Goal: Task Accomplishment & Management: Complete application form

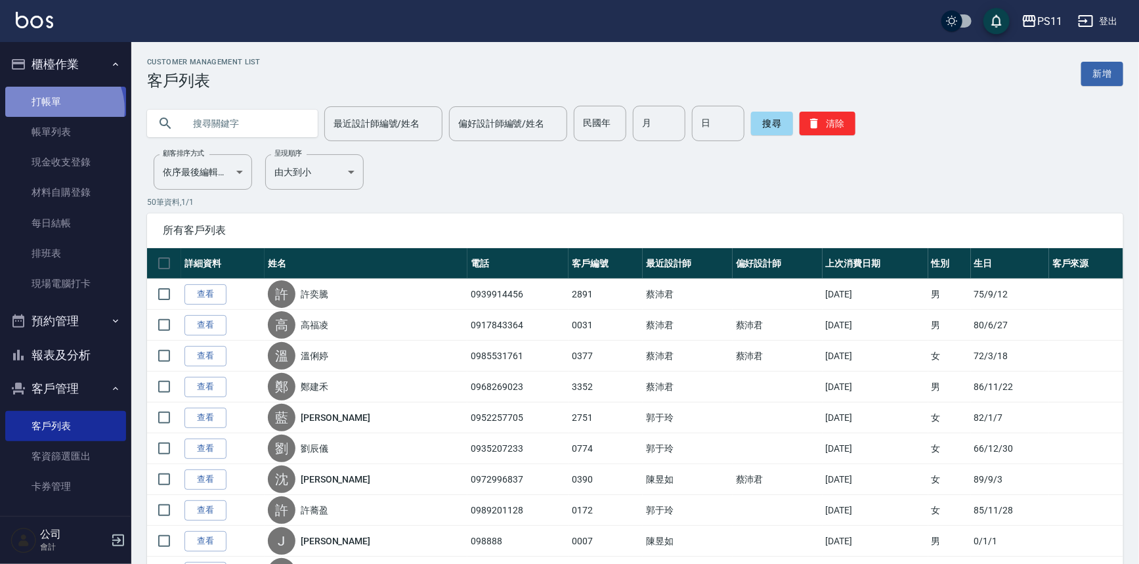
drag, startPoint x: 58, startPoint y: 109, endPoint x: 144, endPoint y: 130, distance: 88.5
click at [58, 109] on link "打帳單" at bounding box center [65, 102] width 121 height 30
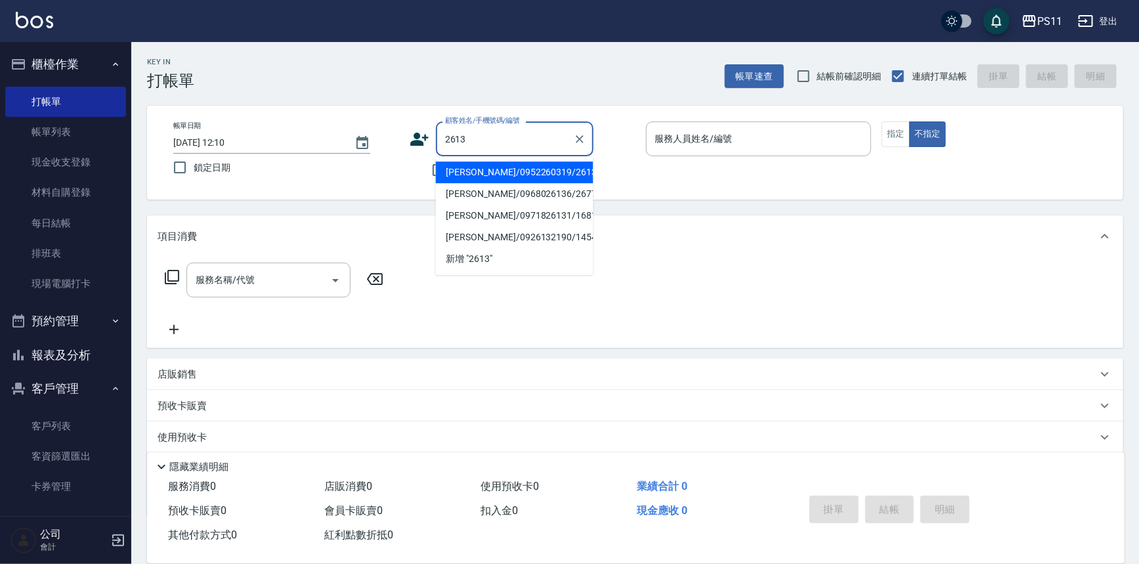
click at [567, 164] on li "[PERSON_NAME]/0952260319/2613" at bounding box center [515, 172] width 158 height 22
type input "[PERSON_NAME]/0952260319/2613"
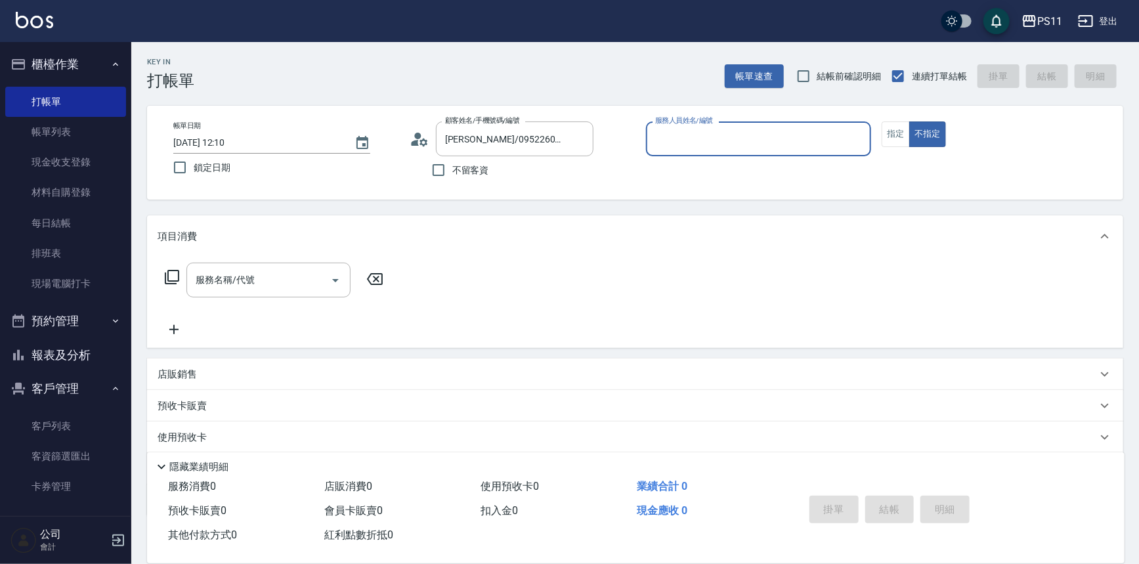
click at [723, 150] on div "服務人員姓名/編號" at bounding box center [759, 138] width 226 height 35
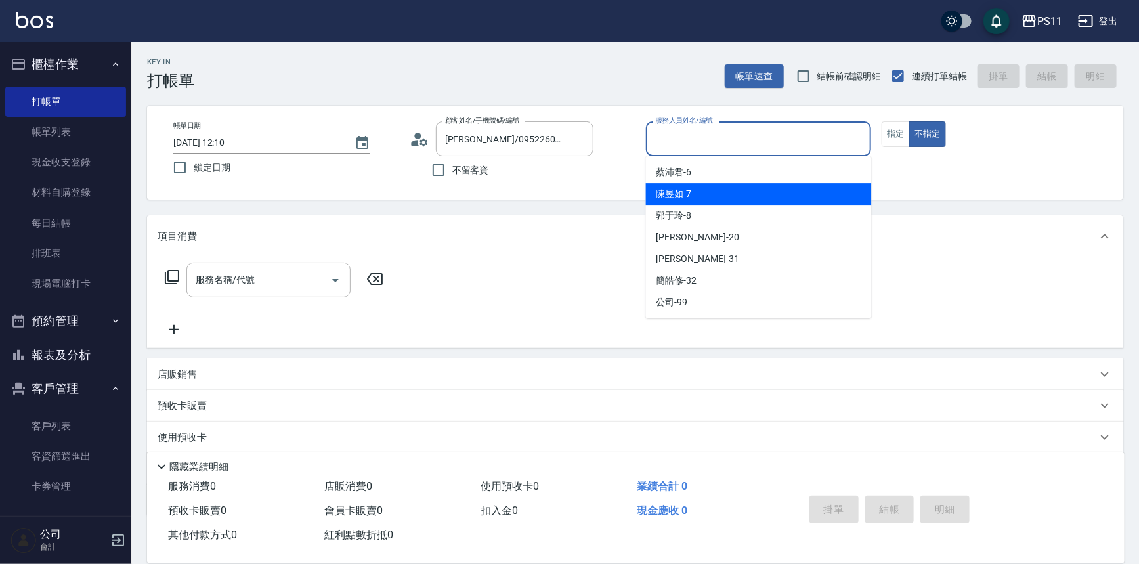
click at [728, 191] on div "[PERSON_NAME]-7" at bounding box center [759, 194] width 226 height 22
type input "[PERSON_NAME]-7"
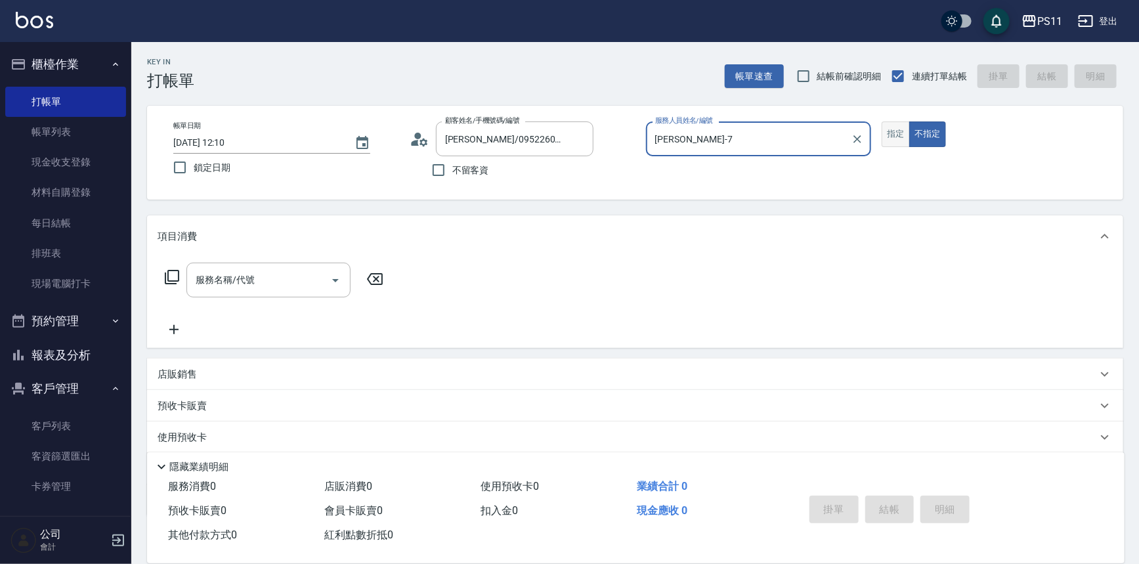
click at [894, 138] on button "指定" at bounding box center [896, 134] width 28 height 26
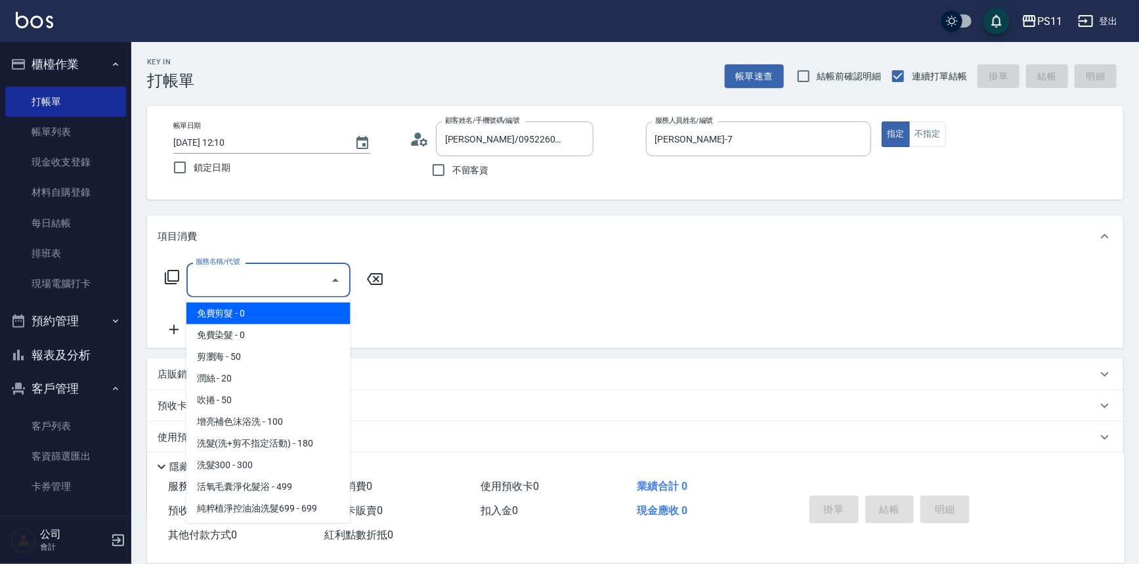
drag, startPoint x: 297, startPoint y: 282, endPoint x: 305, endPoint y: 282, distance: 8.5
click at [304, 282] on input "服務名稱/代號" at bounding box center [258, 279] width 133 height 23
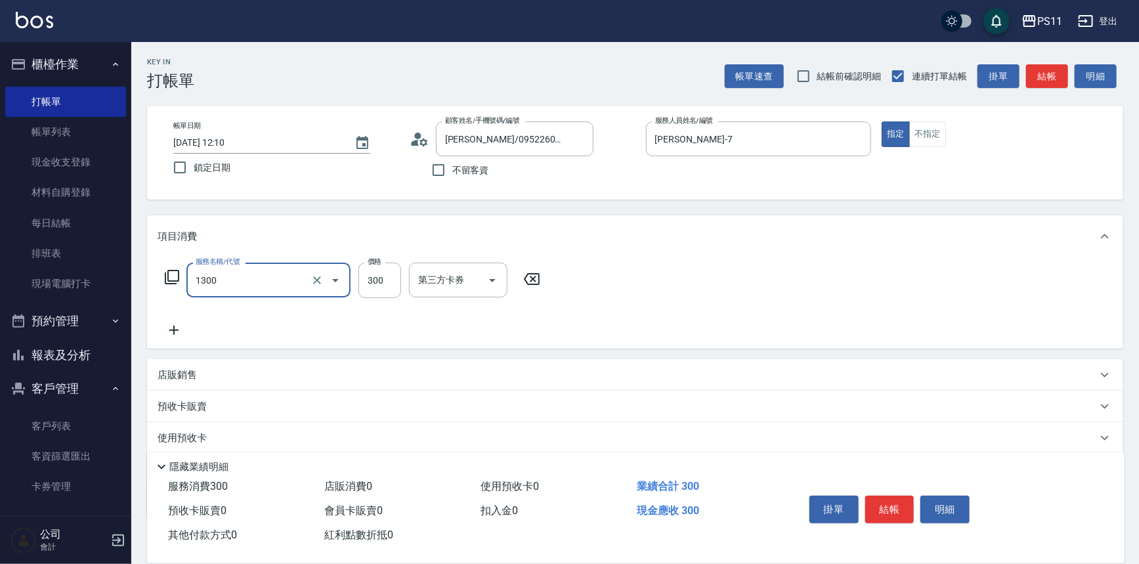
type input "洗髮300(1300)"
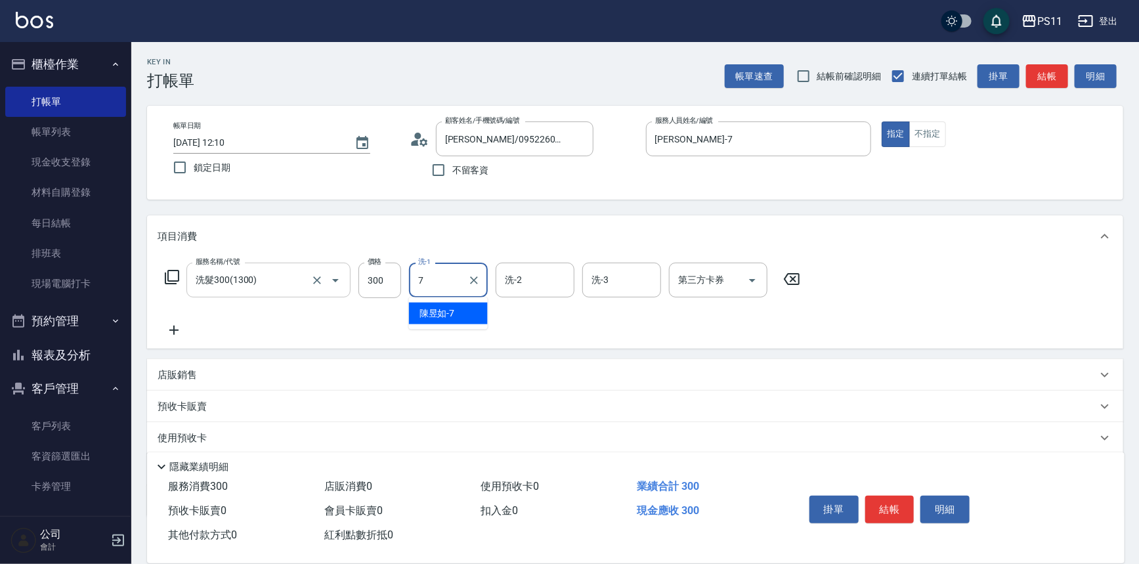
type input "[PERSON_NAME]-7"
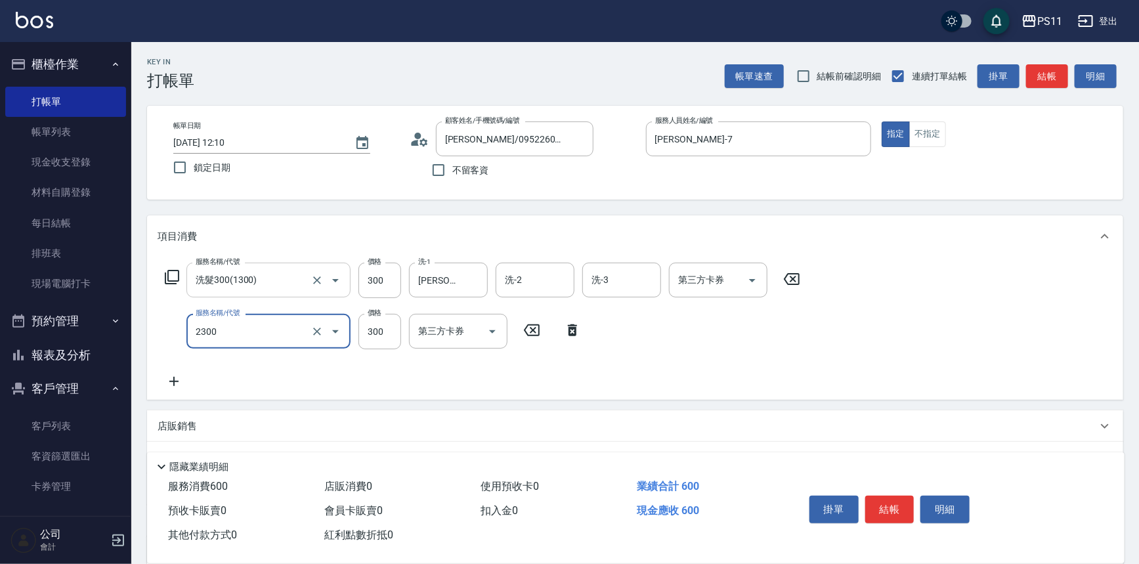
type input "剪髮(2300)"
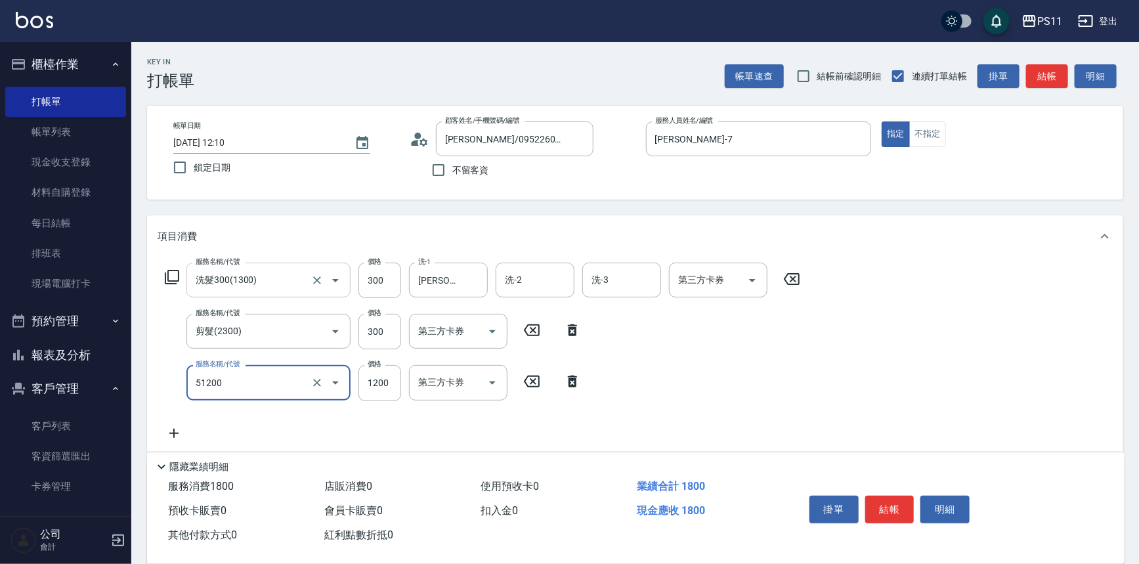
type input "原價801~1200護髮(51200)"
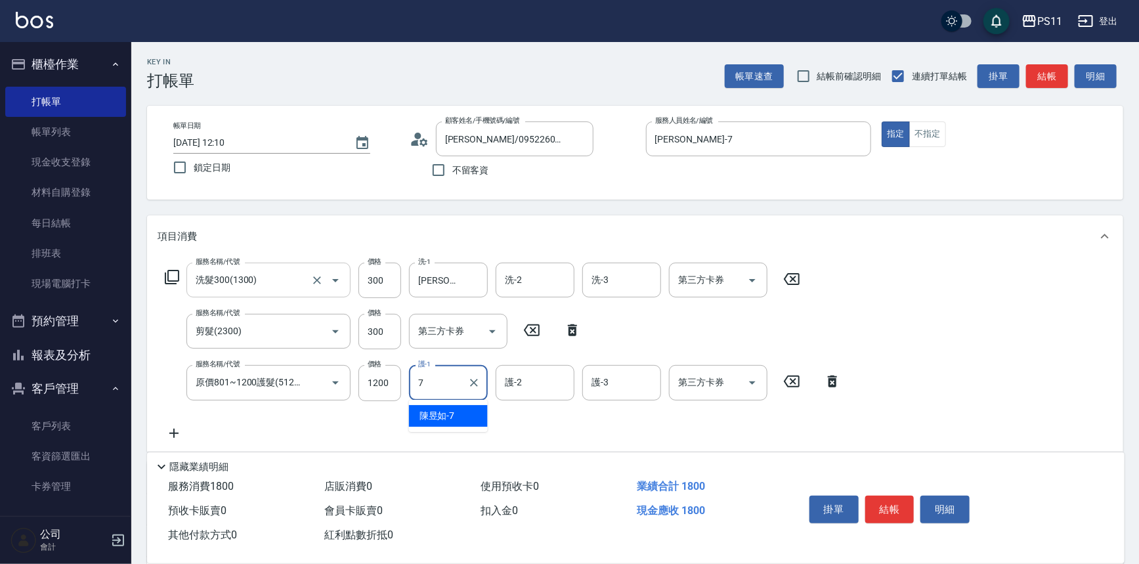
type input "[PERSON_NAME]-7"
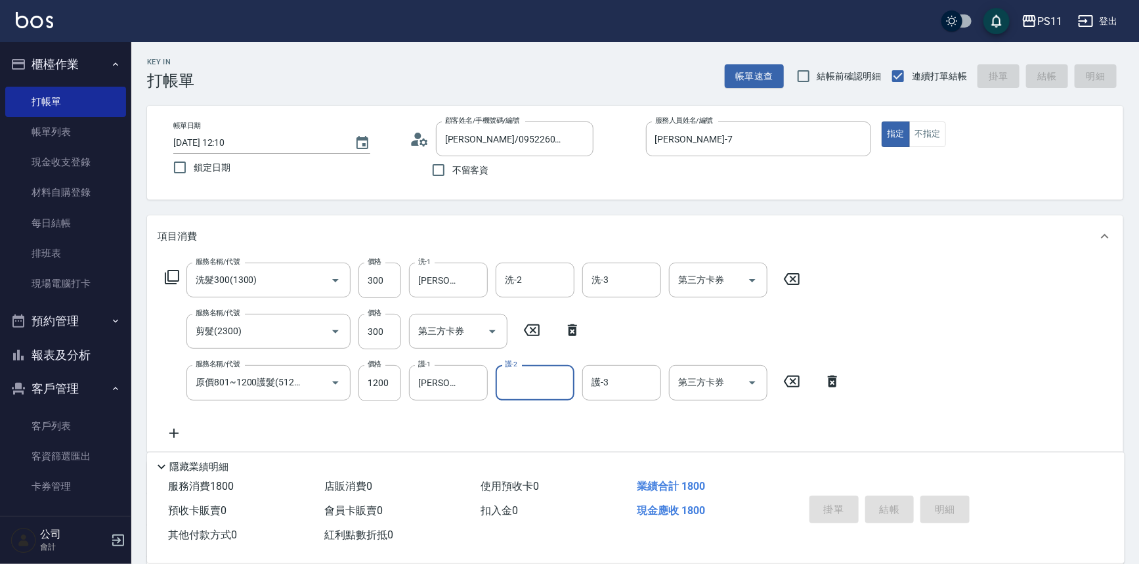
type input "[DATE] 12:14"
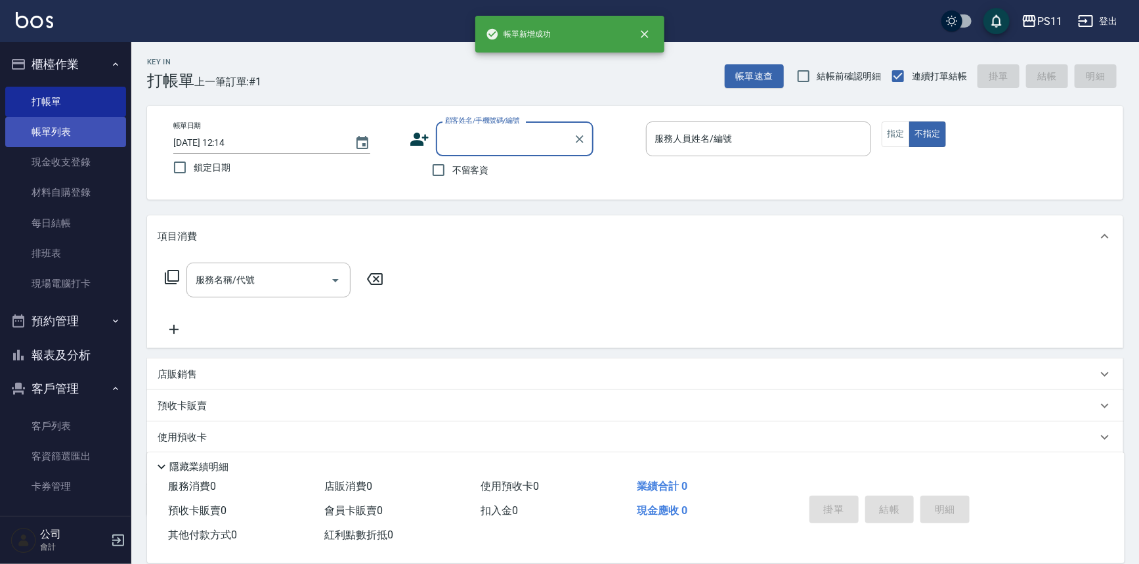
click at [72, 124] on link "帳單列表" at bounding box center [65, 132] width 121 height 30
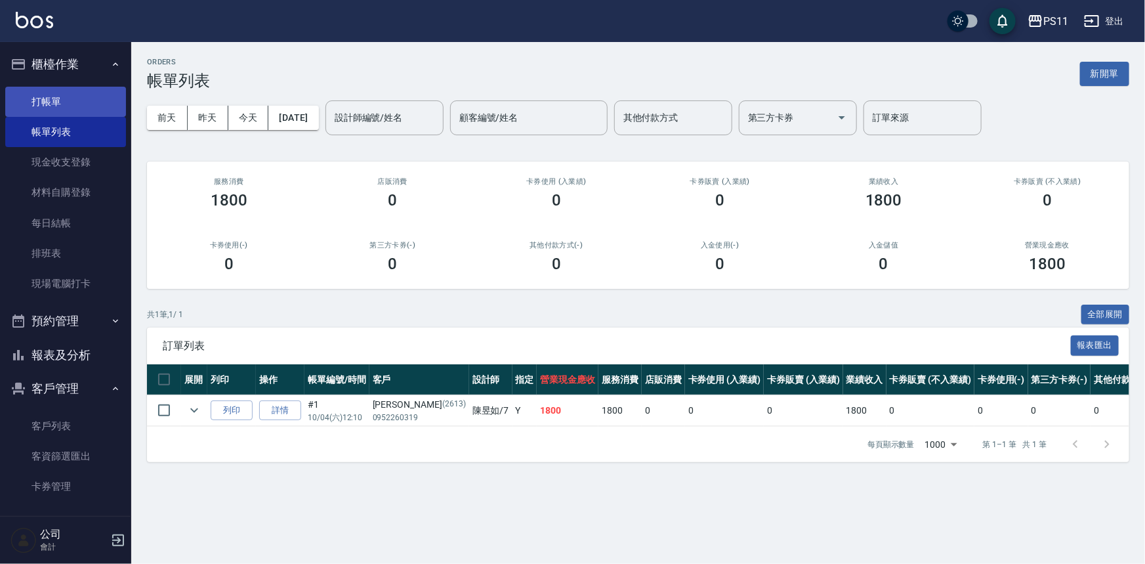
click at [40, 98] on link "打帳單" at bounding box center [65, 102] width 121 height 30
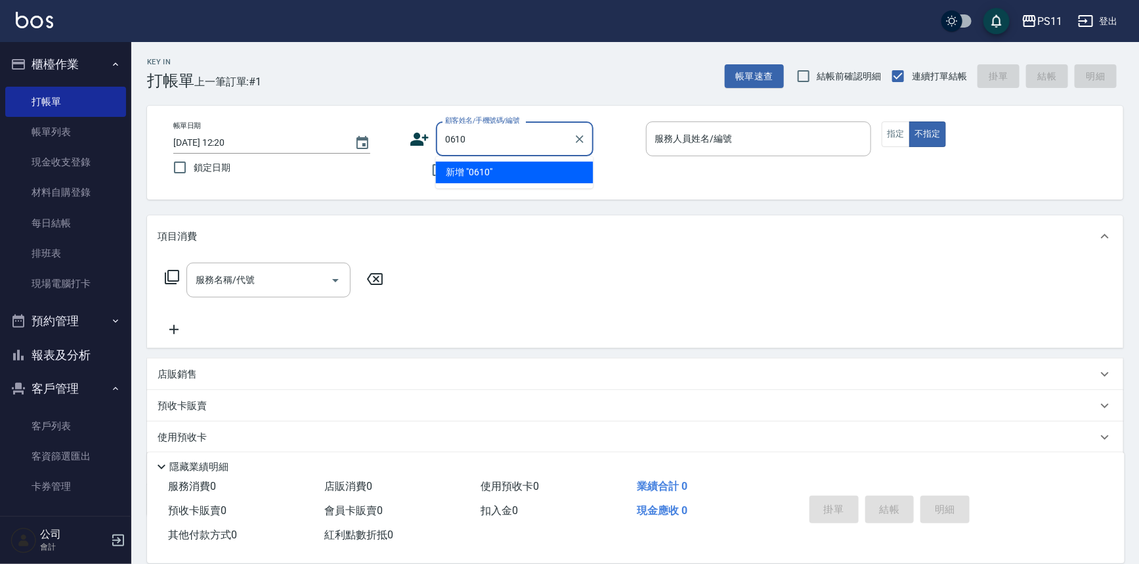
type input "0610"
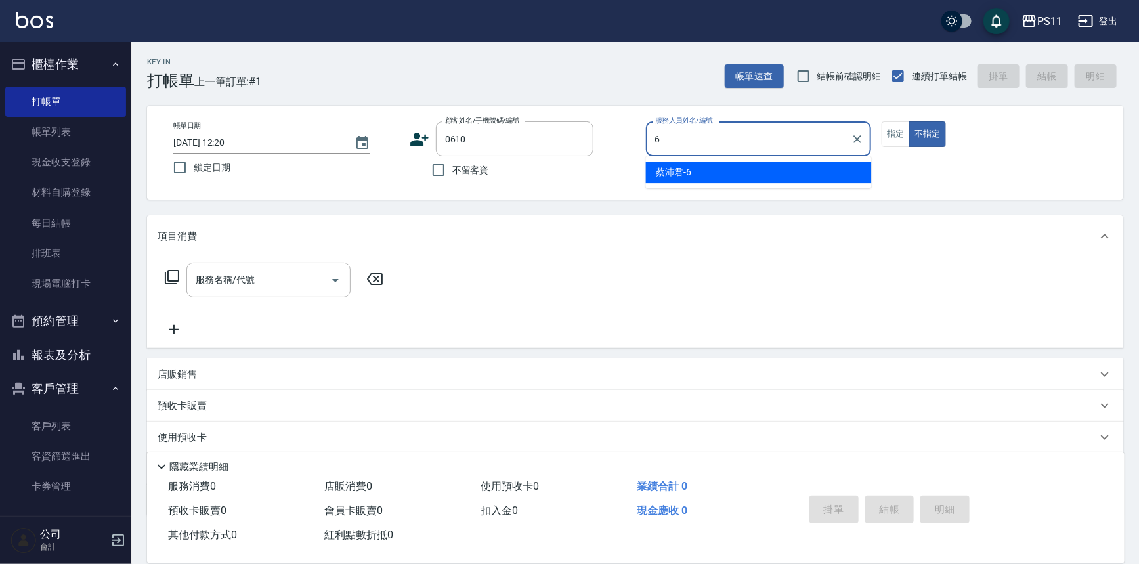
type input "[PERSON_NAME]6"
type button "false"
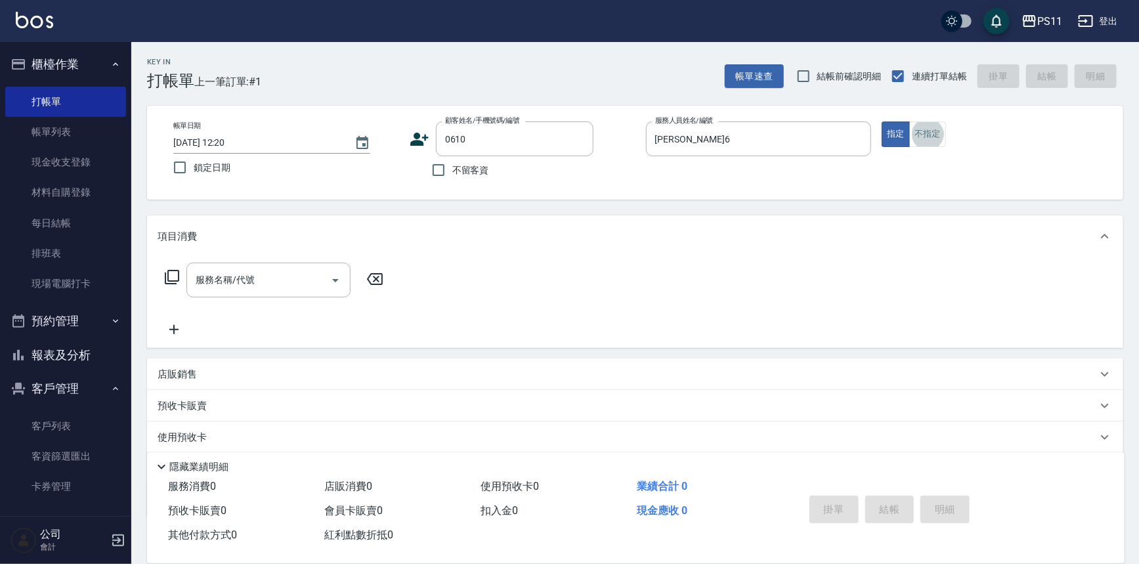
type input "[PERSON_NAME]/0928227845/0610"
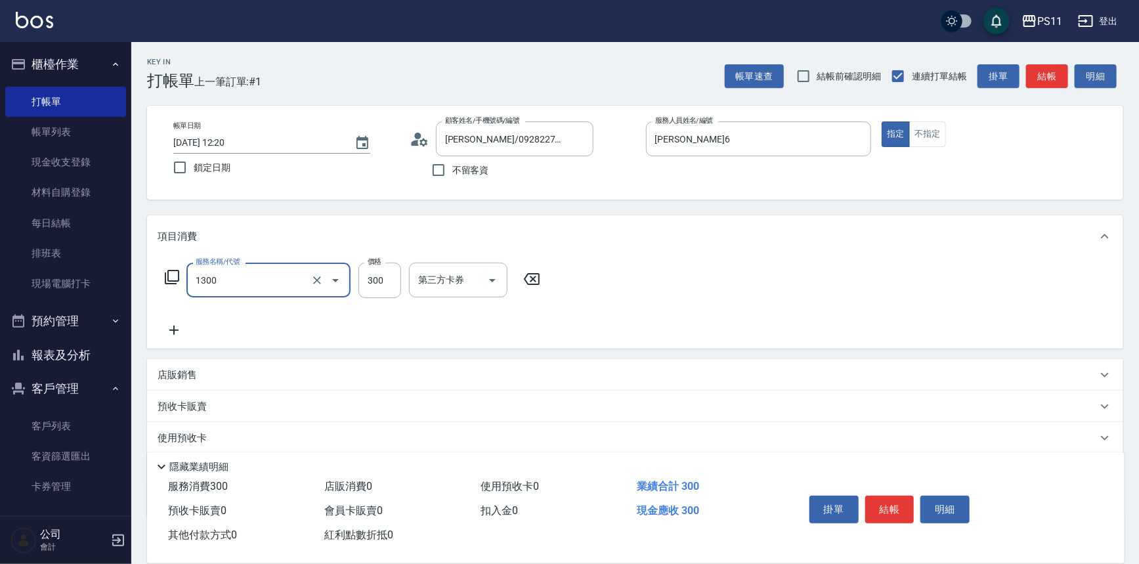
type input "洗髮300(1300)"
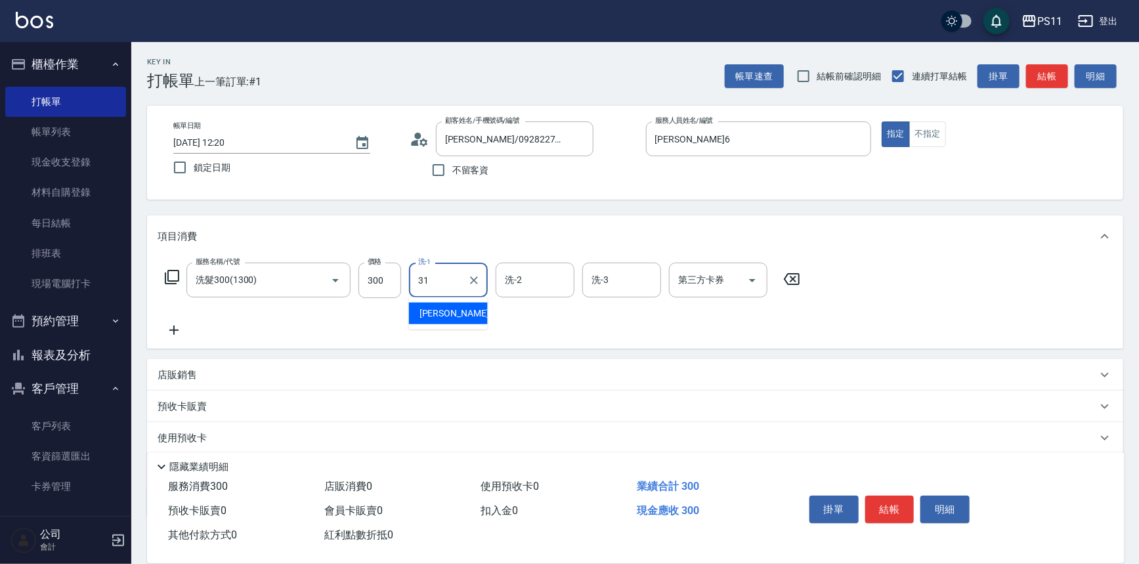
type input "[PERSON_NAME]-31"
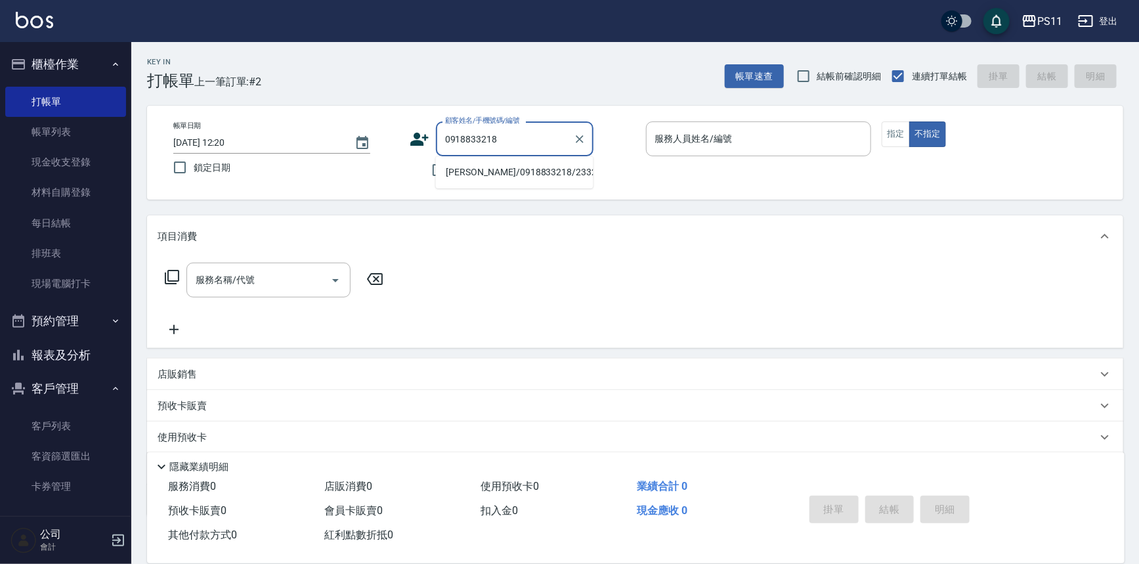
type input "0918833218"
type input "1828"
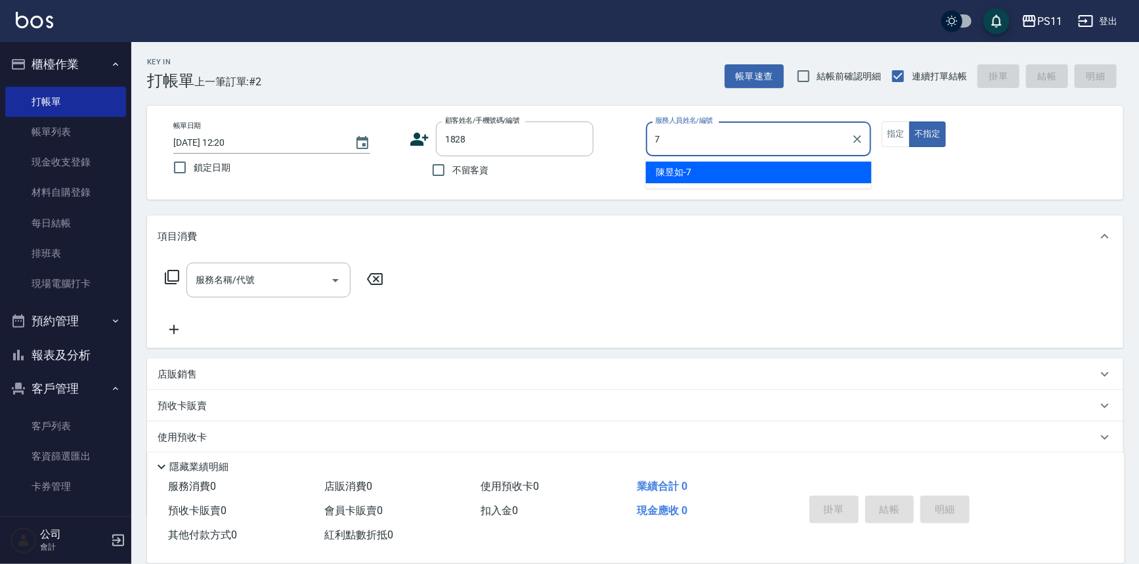
type input "[PERSON_NAME]-7"
type input "[PERSON_NAME]/0910232283/1828"
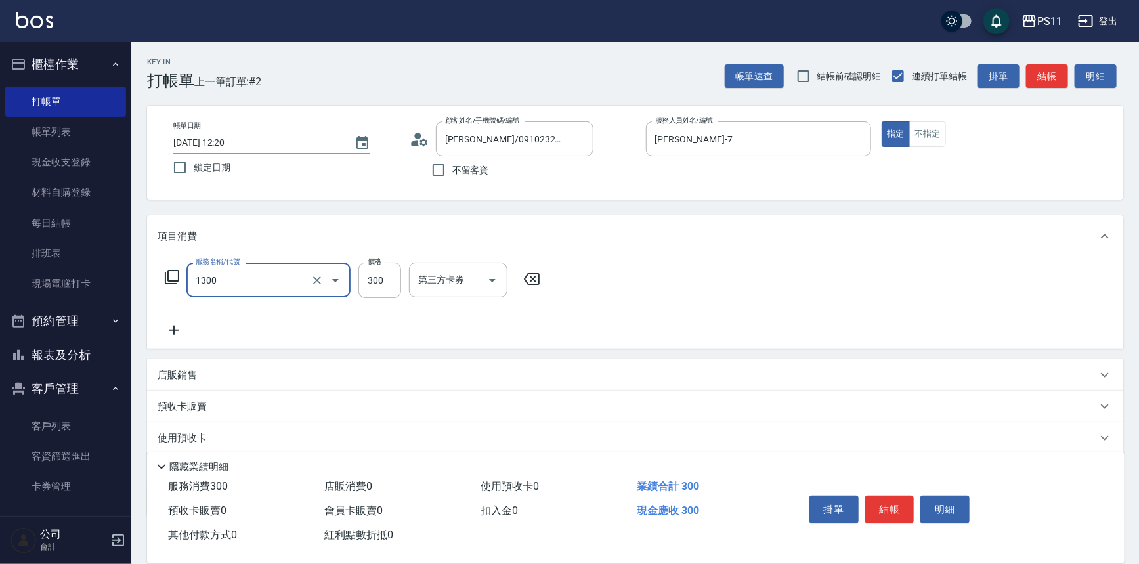
type input "洗髮300(1300)"
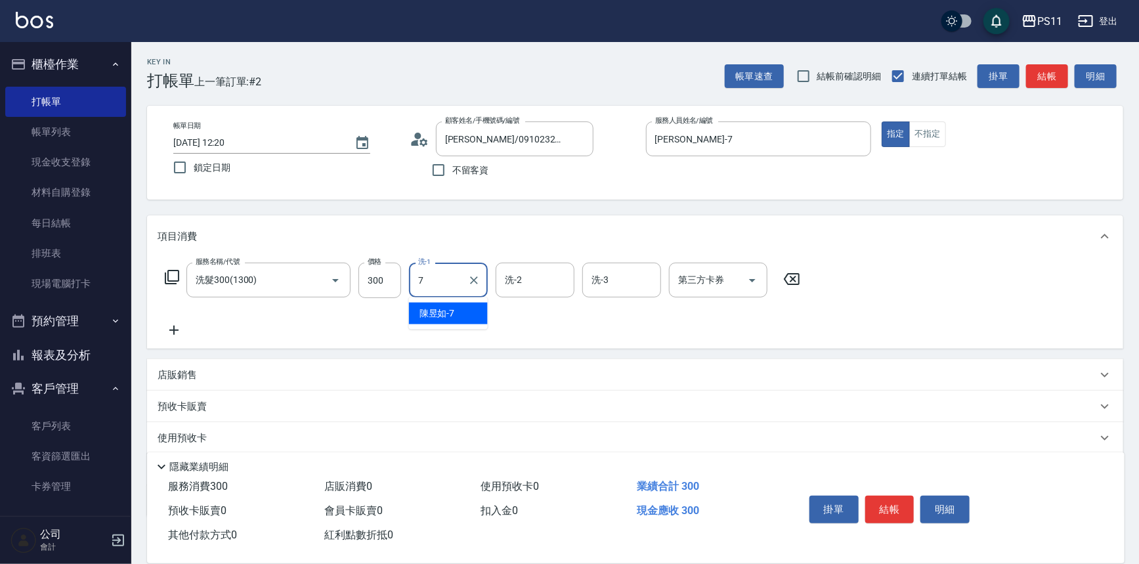
type input "[PERSON_NAME]-7"
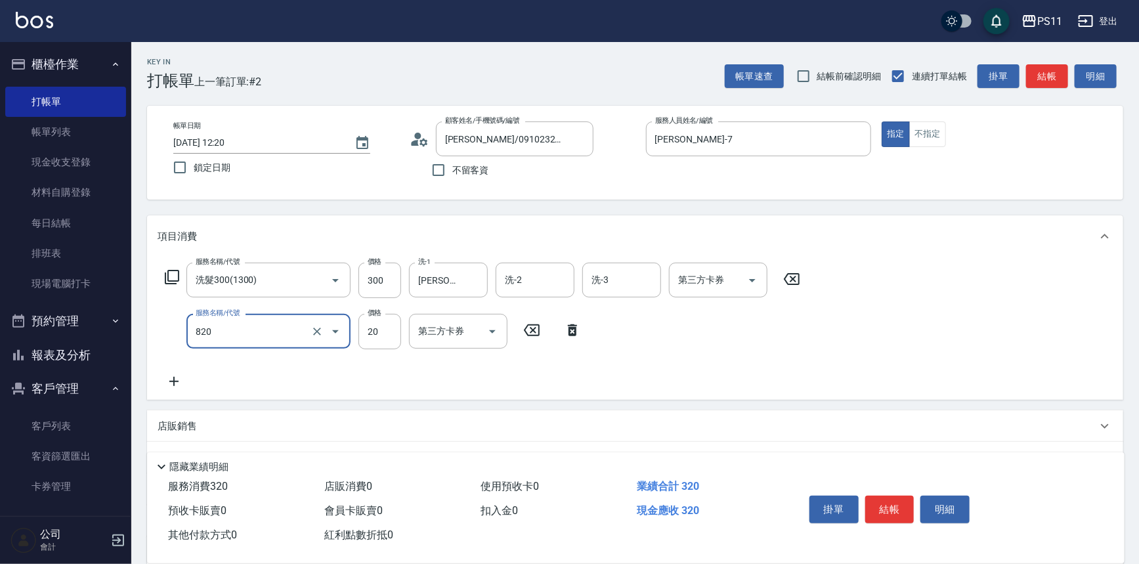
type input "潤絲(820)"
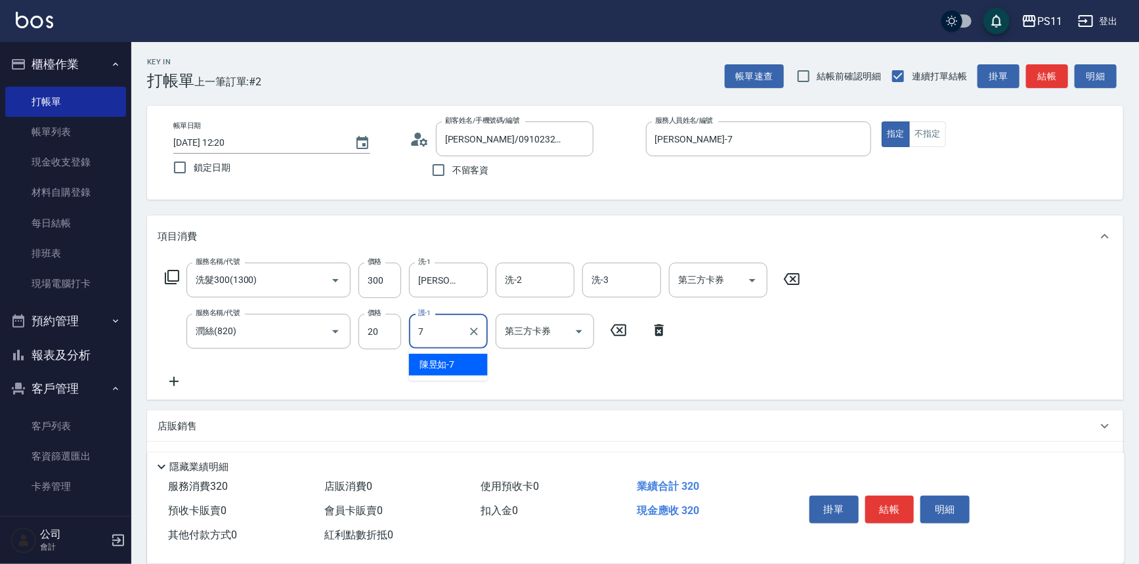
type input "[PERSON_NAME]-7"
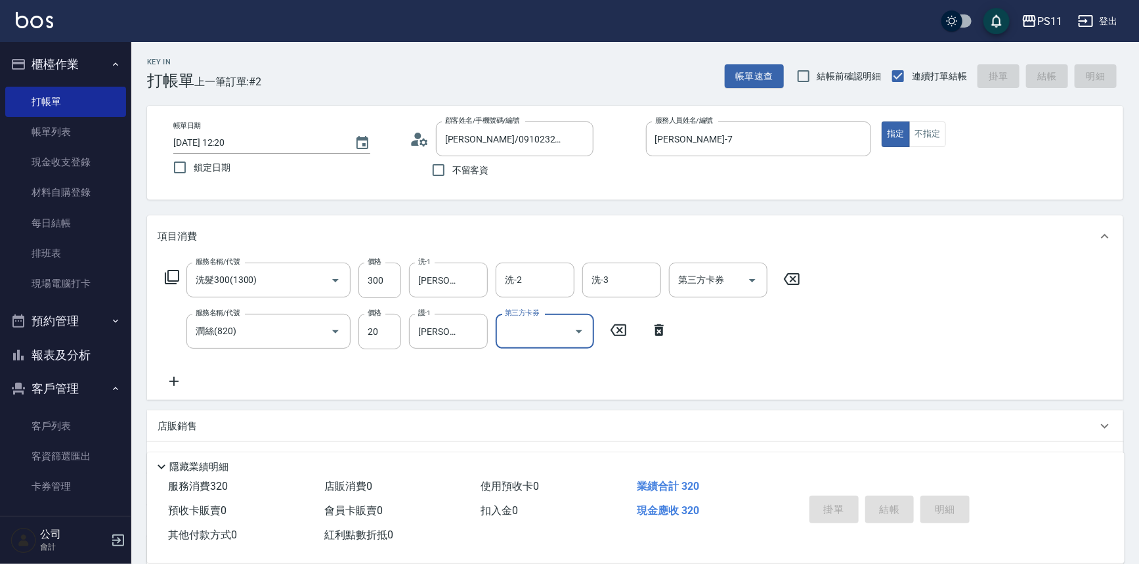
type input "[DATE] 12:55"
